Goal: Task Accomplishment & Management: Manage account settings

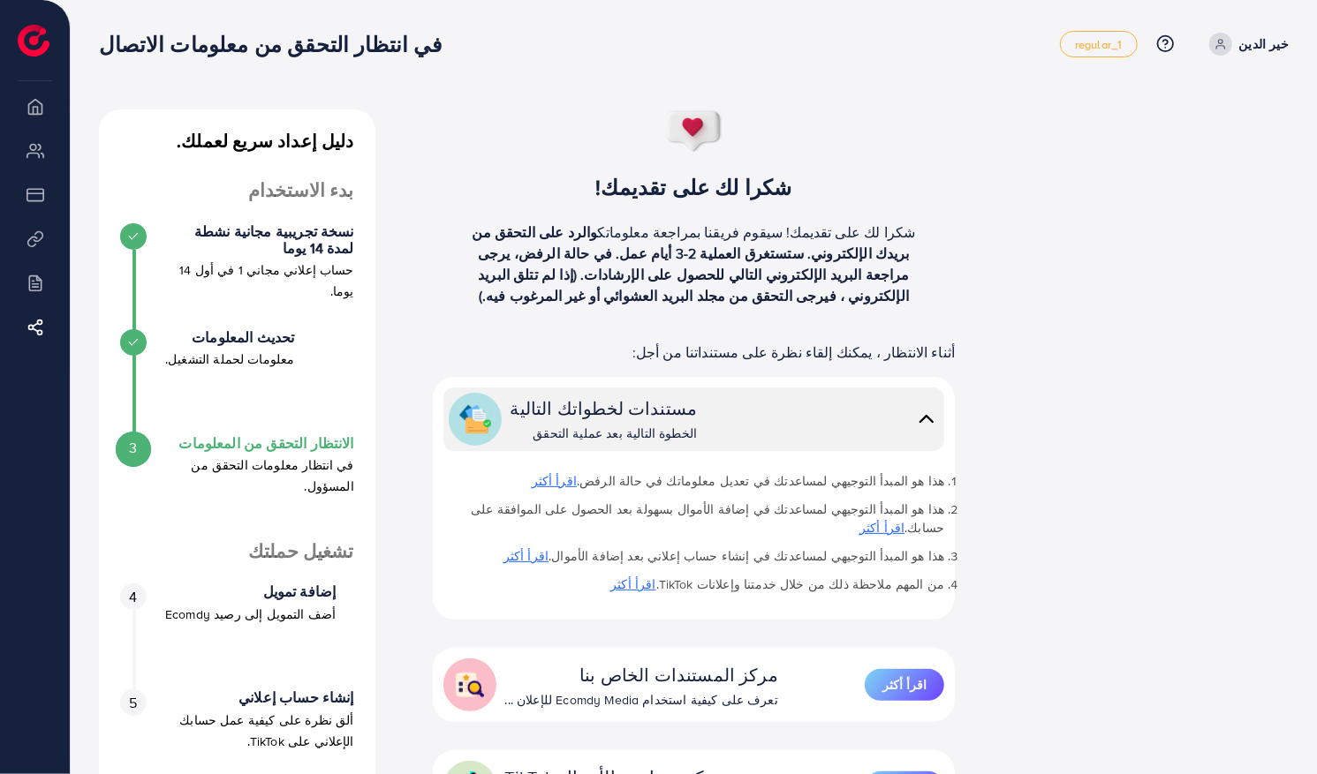
click at [1219, 48] on link "خير الدين" at bounding box center [1245, 44] width 87 height 23
click at [1226, 198] on div "دليل إعداد سريع لعملك. بدء الاستخدام نسخة تجريبية مجانية نشطة لمدة 14 يوما حساب…" at bounding box center [694, 543] width 1218 height 869
click at [1273, 47] on p "خير الدين" at bounding box center [1263, 44] width 49 height 21
click at [1287, 149] on div "دليل إعداد سريع لعملك. بدء الاستخدام نسخة تجريبية مجانية نشطة لمدة 14 يوما حساب…" at bounding box center [694, 543] width 1218 height 869
click at [31, 147] on li "My ad accounts" at bounding box center [35, 149] width 70 height 35
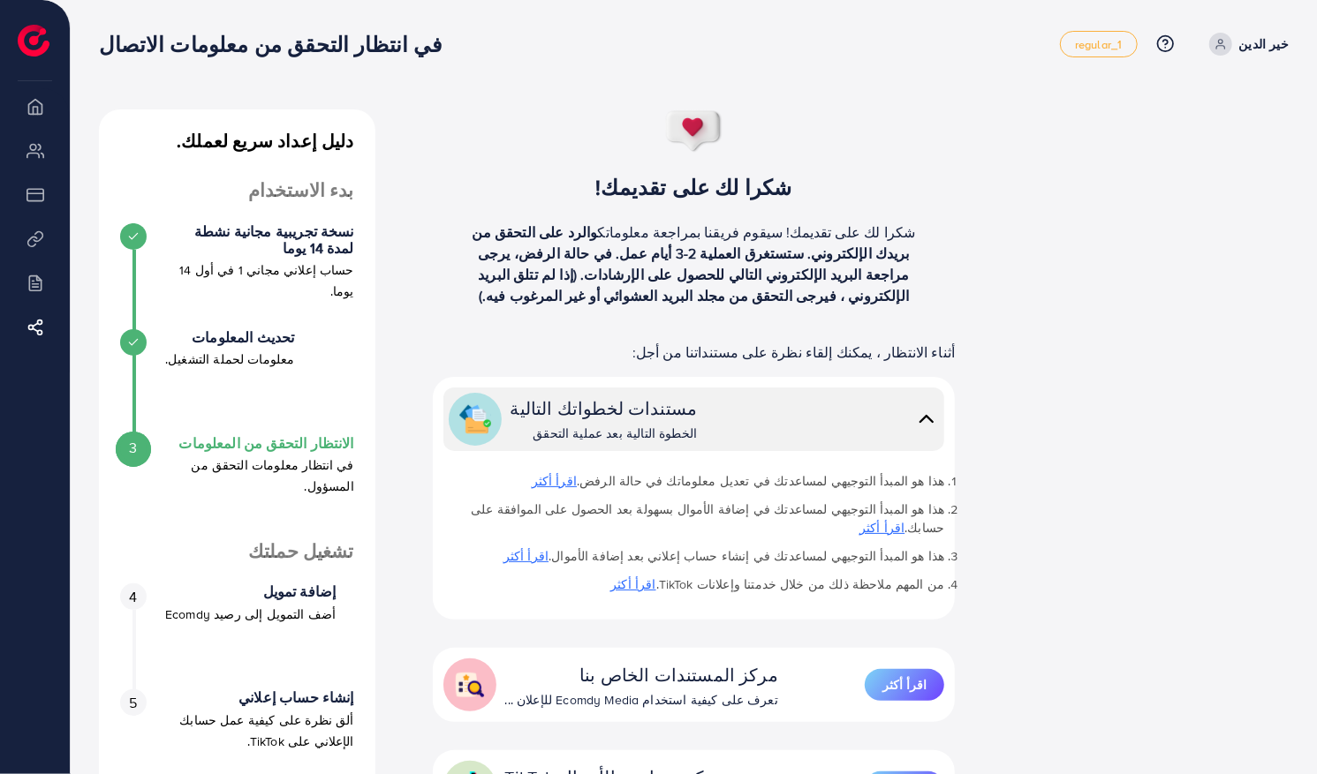
click at [30, 154] on li "حساباتي الإعلانية" at bounding box center [35, 149] width 70 height 35
click at [26, 41] on img at bounding box center [34, 41] width 32 height 32
